Goal: Task Accomplishment & Management: Manage account settings

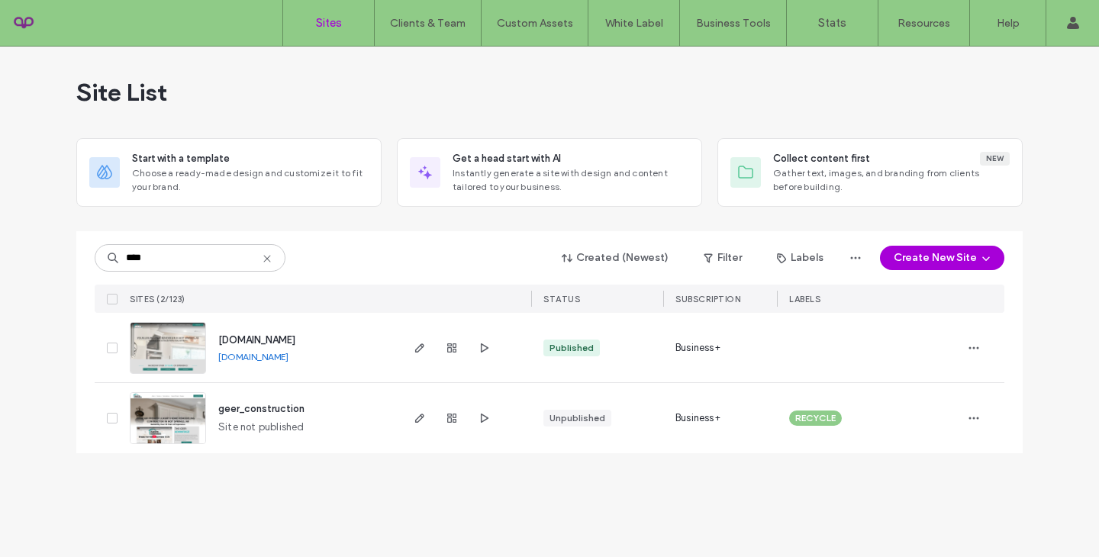
type input "****"
click at [293, 343] on span "[DOMAIN_NAME]" at bounding box center [256, 339] width 77 height 11
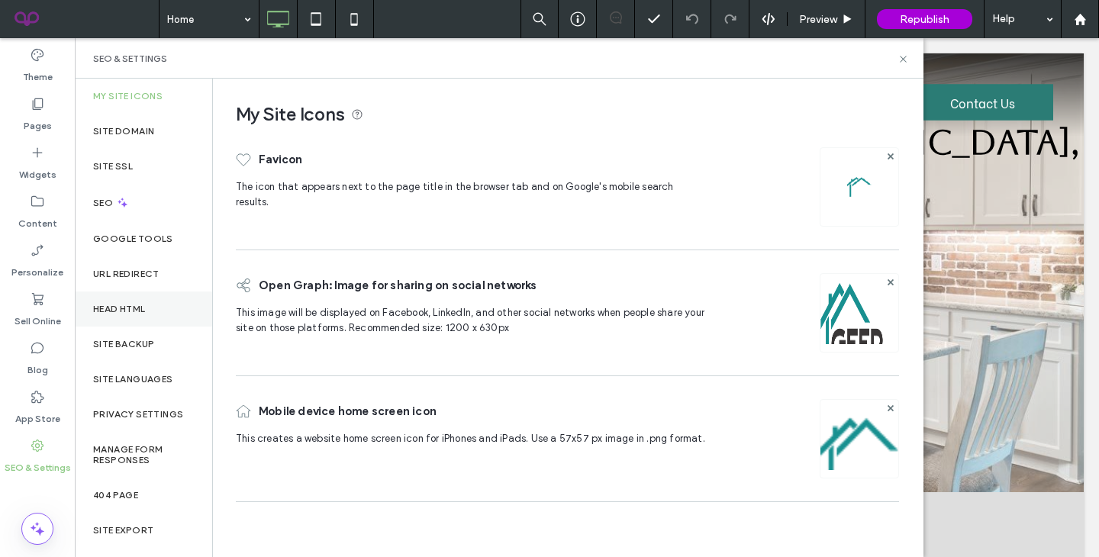
click at [143, 317] on div "Head HTML" at bounding box center [143, 308] width 137 height 35
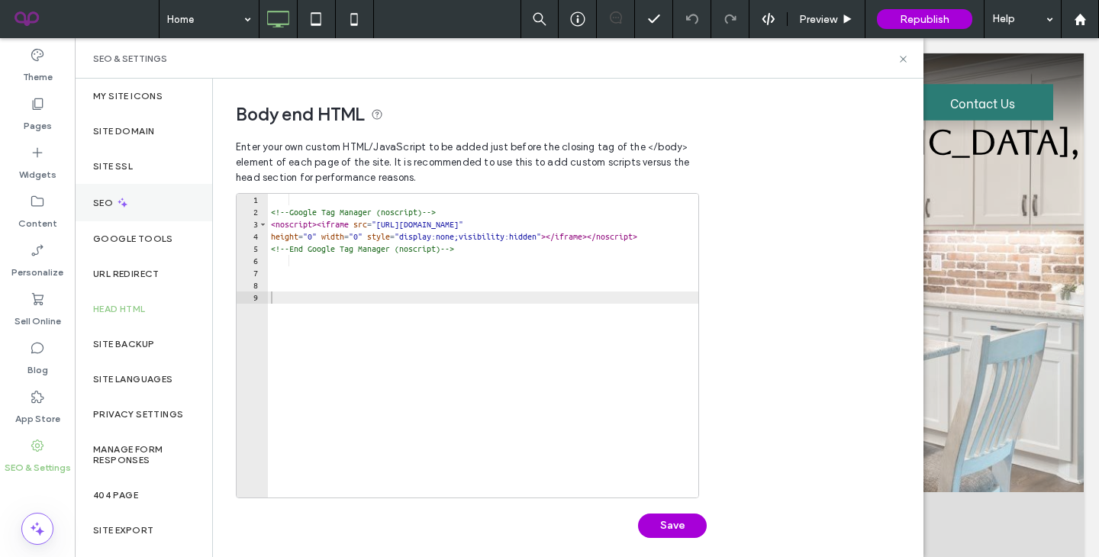
click at [153, 208] on div "SEO" at bounding box center [143, 202] width 137 height 37
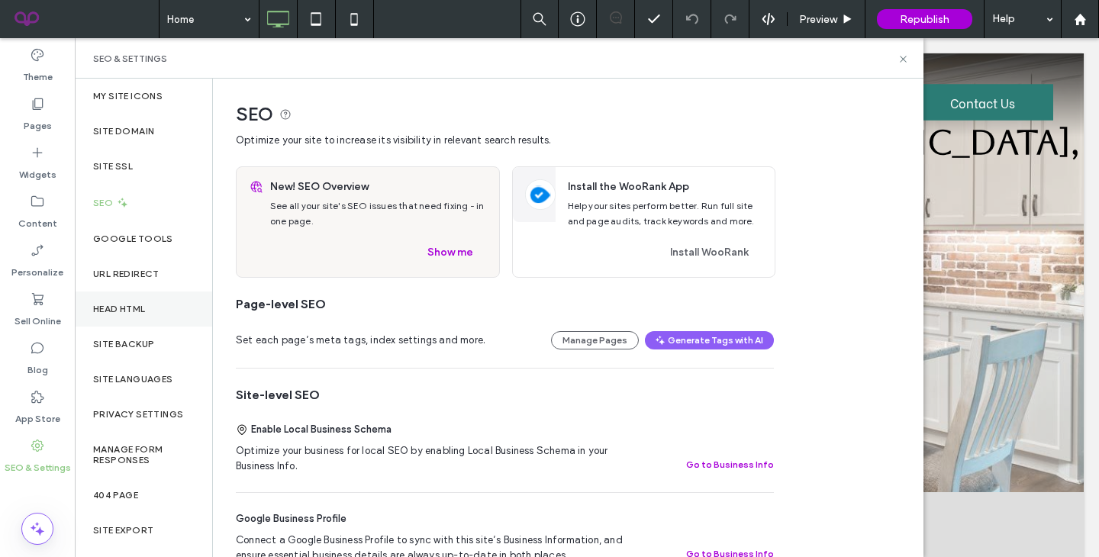
scroll to position [37, 0]
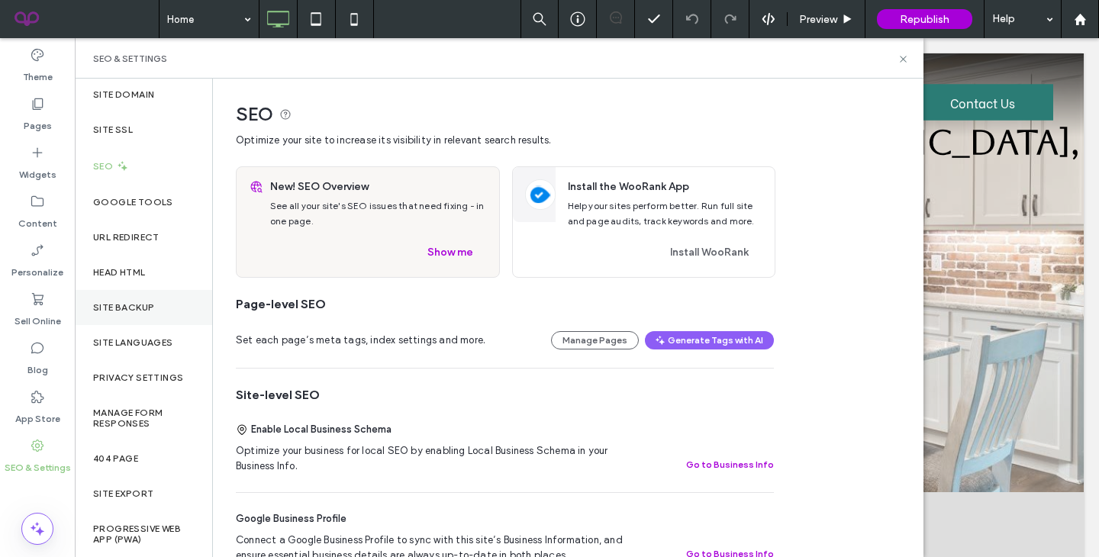
click at [162, 299] on div "Site Backup" at bounding box center [143, 307] width 137 height 35
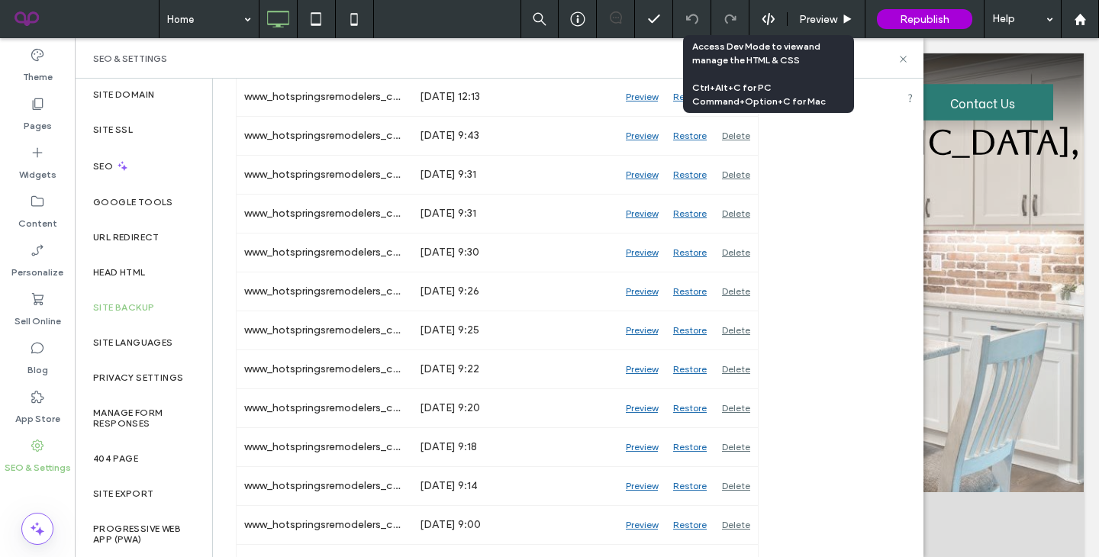
scroll to position [729, 0]
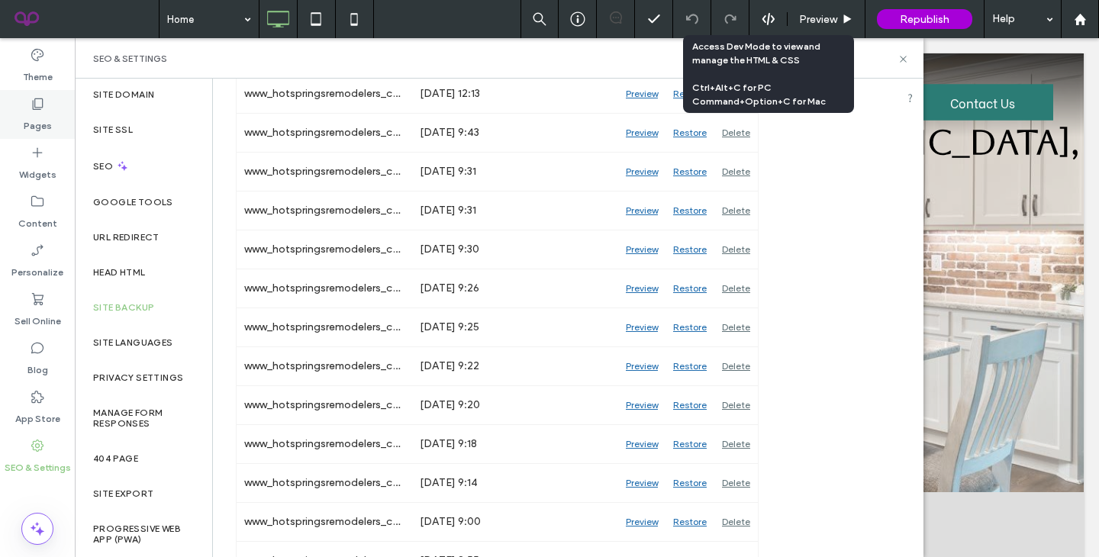
click at [51, 124] on div "Pages" at bounding box center [37, 114] width 75 height 49
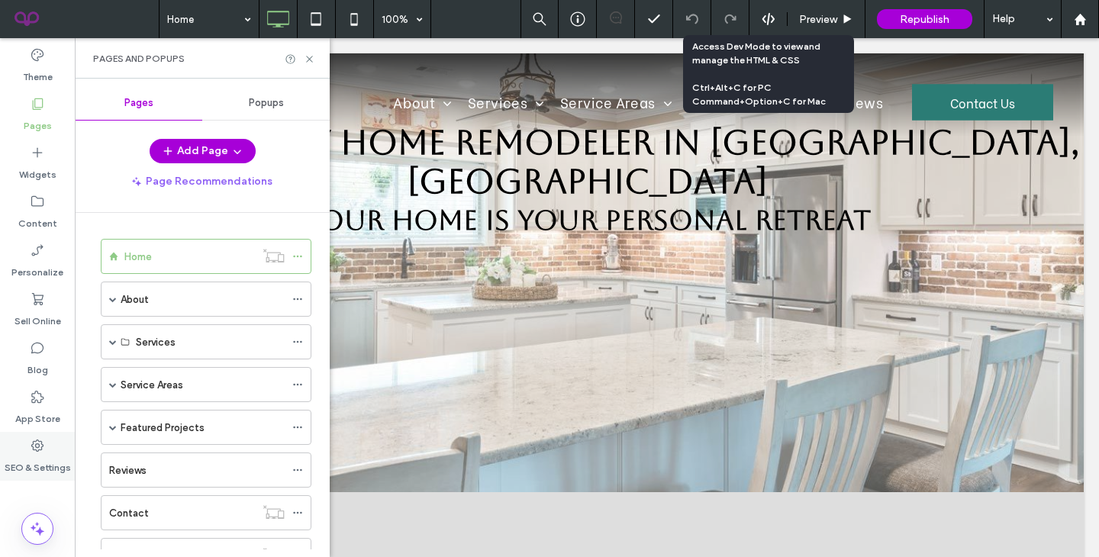
click at [45, 475] on div "SEO & Settings" at bounding box center [37, 456] width 75 height 49
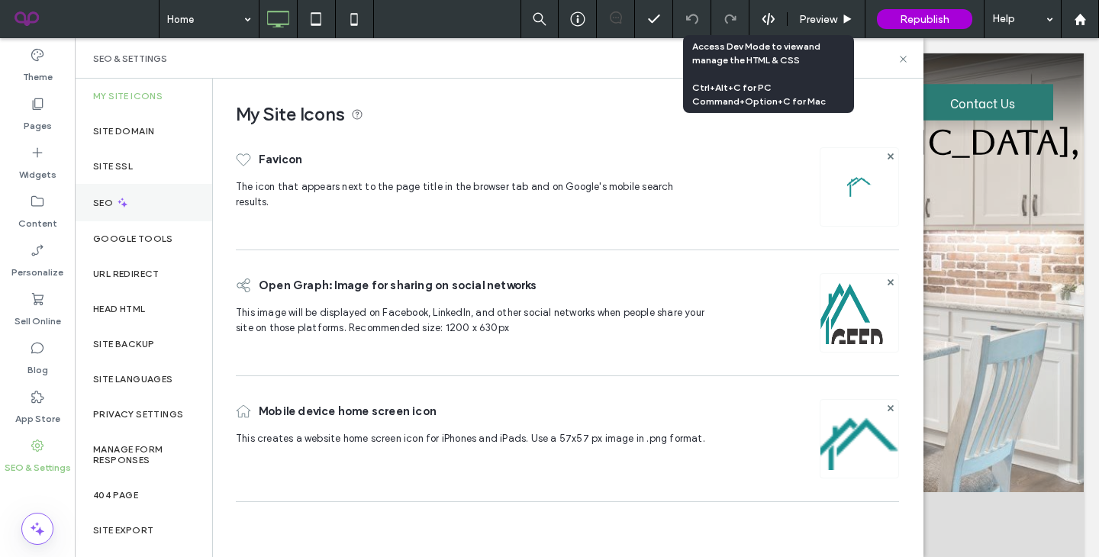
click at [151, 211] on div "SEO" at bounding box center [143, 202] width 137 height 37
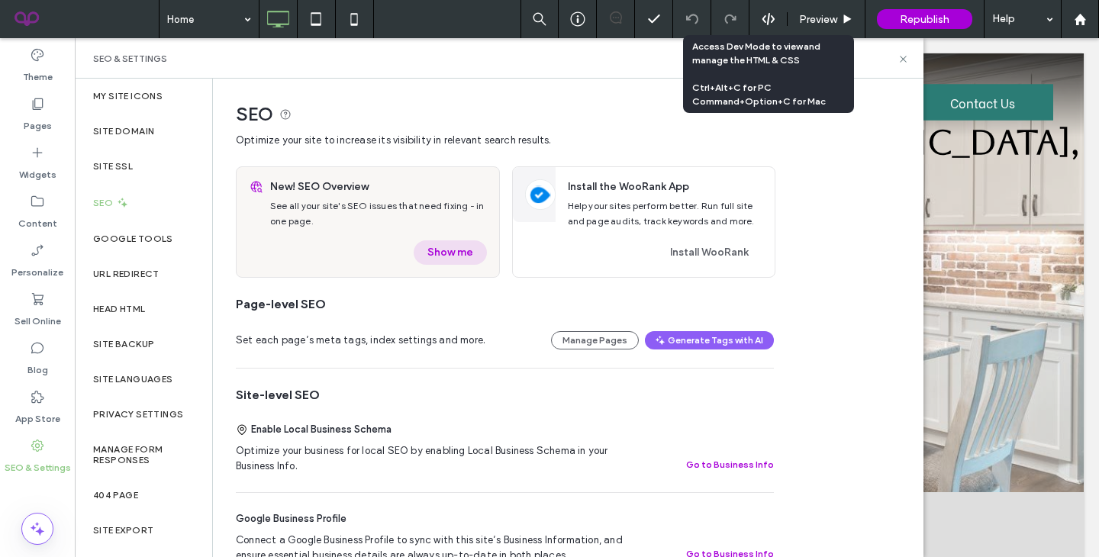
click at [465, 256] on button "Show me" at bounding box center [450, 252] width 73 height 24
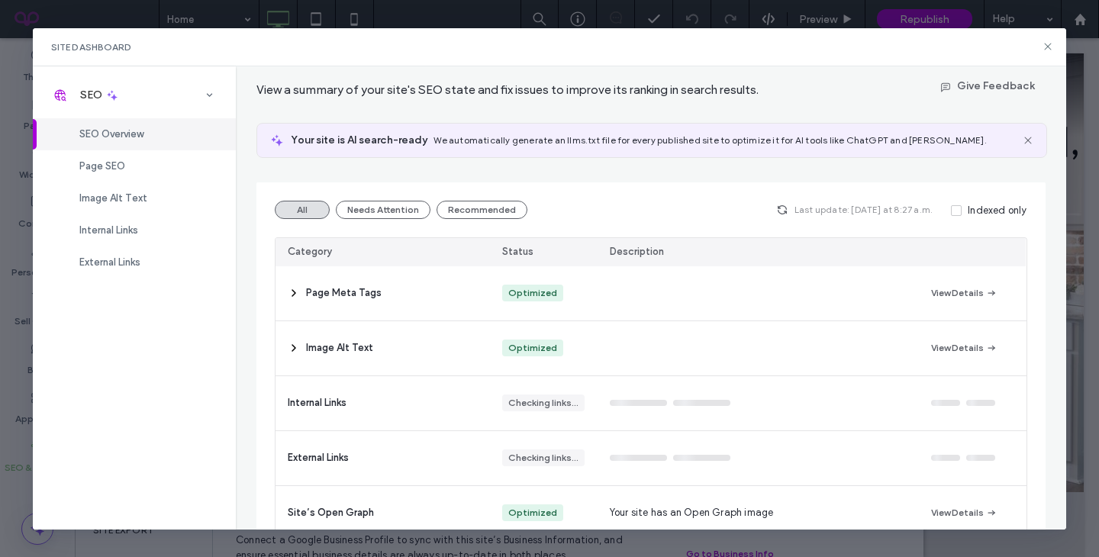
scroll to position [53, 0]
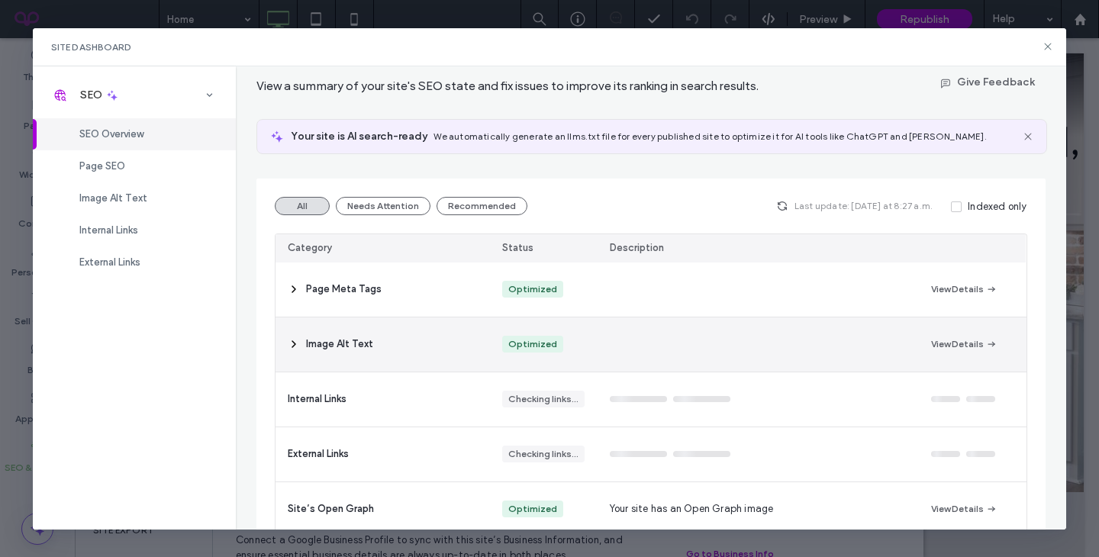
click at [465, 345] on div "Image Alt Text" at bounding box center [382, 344] width 214 height 54
